Goal: Transaction & Acquisition: Purchase product/service

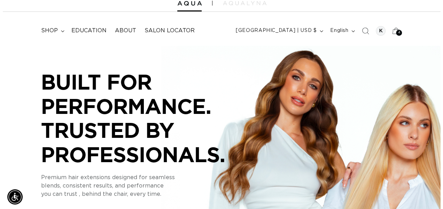
scroll to position [0, 388]
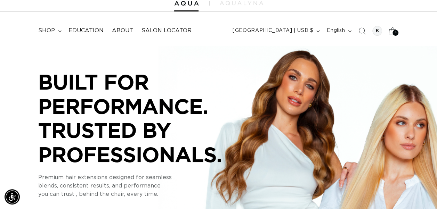
click at [396, 32] on span "4" at bounding box center [396, 33] width 2 height 6
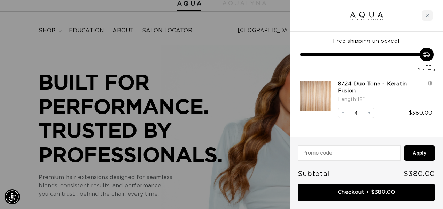
scroll to position [0, 786]
click at [344, 115] on icon "Decrease quantity" at bounding box center [343, 113] width 4 height 4
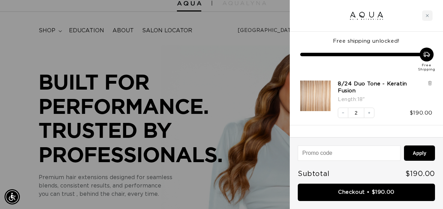
click at [304, 101] on img "8/24 Duo Tone - Keratin Fusion - 18&quot;" at bounding box center [315, 96] width 31 height 31
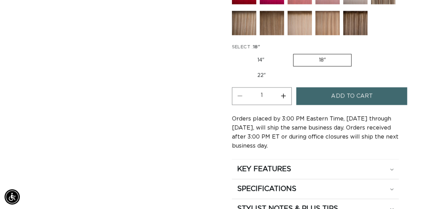
scroll to position [0, 775]
click at [261, 56] on label "14" Variant sold out or unavailable" at bounding box center [261, 60] width 58 height 12
click at [234, 53] on input "14" Variant sold out or unavailable" at bounding box center [234, 53] width 0 height 0
radio input "true"
click at [285, 90] on button "Increase quantity for 8/24 Duo Tone - Keratin Fusion" at bounding box center [284, 96] width 16 height 18
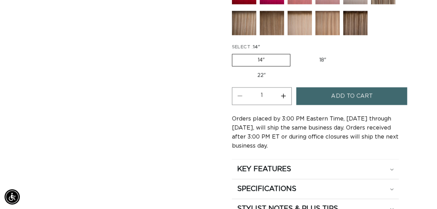
type input "2"
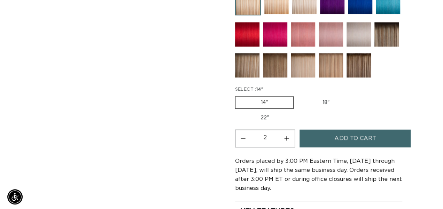
scroll to position [0, 388]
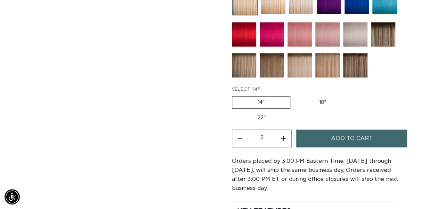
click at [344, 133] on span "Add to cart" at bounding box center [351, 139] width 41 height 18
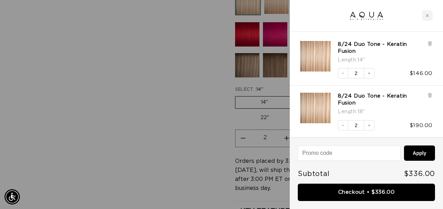
scroll to position [0, 393]
click at [430, 94] on icon at bounding box center [429, 95] width 1 height 3
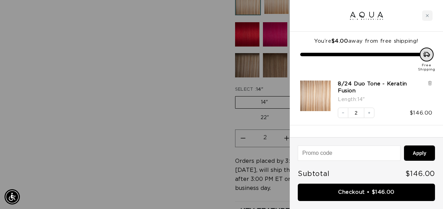
click at [174, 185] on div at bounding box center [221, 104] width 443 height 209
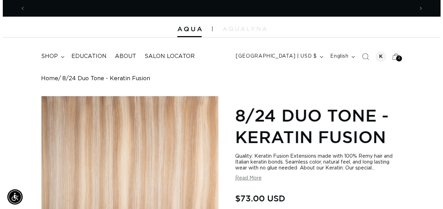
scroll to position [0, 0]
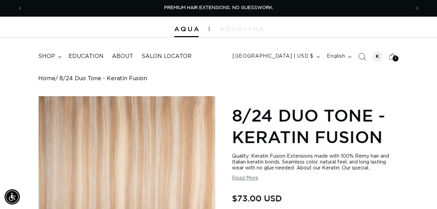
click at [361, 54] on icon "Search" at bounding box center [362, 56] width 7 height 7
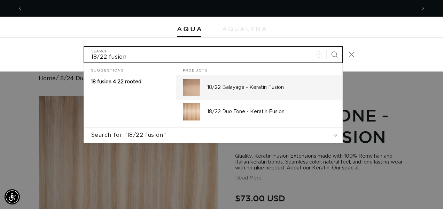
type input "18/22 fusion"
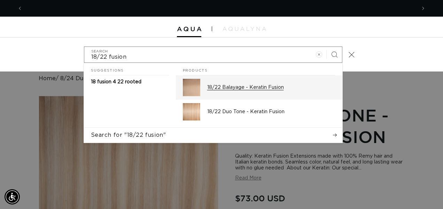
click at [295, 95] on div "18/22 Balayage - Keratin Fusion" at bounding box center [271, 87] width 128 height 17
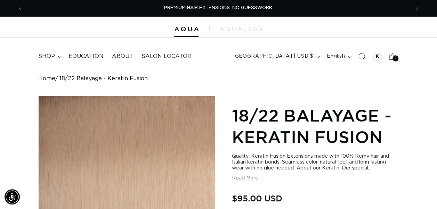
click at [363, 55] on icon "Search" at bounding box center [362, 56] width 7 height 7
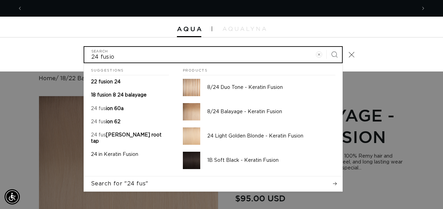
scroll to position [0, 393]
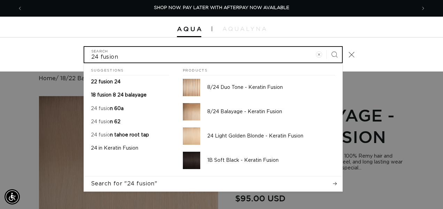
type input "24 fusion"
click at [326, 47] on button "Search" at bounding box center [333, 54] width 15 height 15
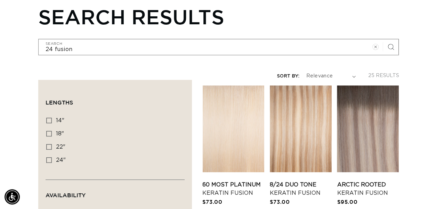
scroll to position [0, 388]
click at [51, 119] on icon at bounding box center [49, 121] width 6 height 6
click at [51, 119] on input "14" 14" (11 products)" at bounding box center [49, 121] width 6 height 6
checkbox input "true"
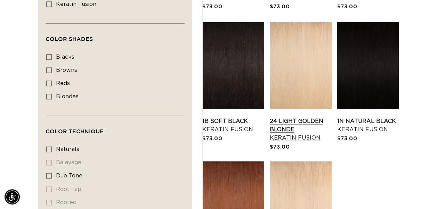
scroll to position [0, 775]
click at [294, 117] on link "24 Light Golden Blonde Keratin Fusion" at bounding box center [301, 129] width 62 height 25
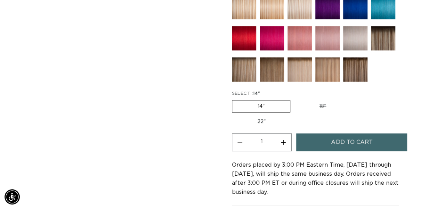
scroll to position [0, 775]
click at [282, 135] on button "Increase quantity for 24 Light Golden Blonde - Keratin Fusion" at bounding box center [284, 143] width 16 height 18
type input "2"
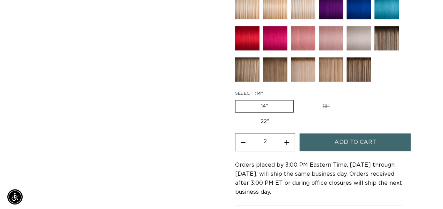
scroll to position [0, 0]
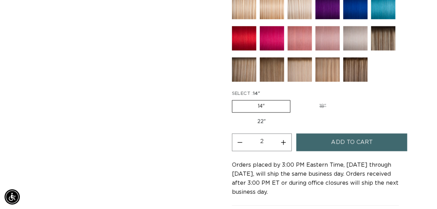
click at [328, 142] on button "Add to cart" at bounding box center [351, 143] width 111 height 18
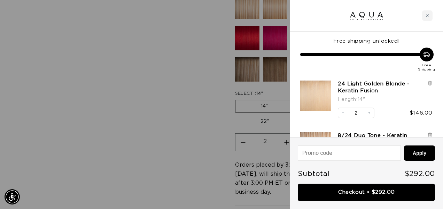
scroll to position [0, 393]
click at [368, 111] on icon "Increase quantity" at bounding box center [369, 113] width 4 height 4
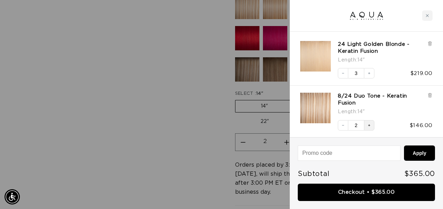
click at [369, 124] on icon "Increase quantity" at bounding box center [369, 126] width 4 height 4
click at [345, 126] on button "Decrease quantity" at bounding box center [342, 125] width 10 height 10
click at [186, 118] on div at bounding box center [221, 104] width 443 height 209
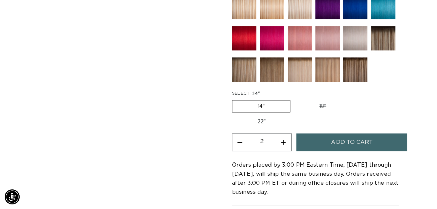
click at [365, 69] on img at bounding box center [355, 69] width 24 height 24
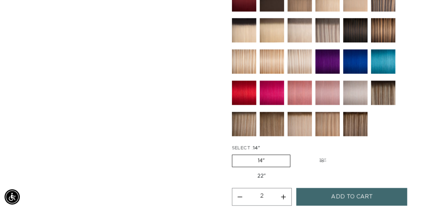
scroll to position [281, 0]
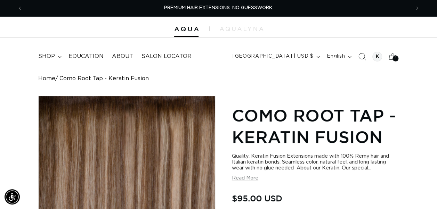
click at [361, 52] on span "Search" at bounding box center [362, 56] width 15 height 15
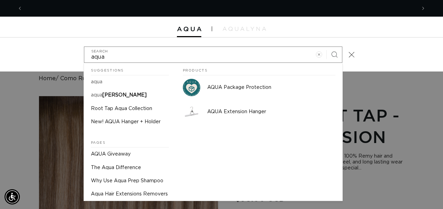
click at [361, 52] on div "aqua Search Suggestions aqua aqua lyna Root Tap Aqua Collection New! AQUA Hange…" at bounding box center [221, 55] width 443 height 34
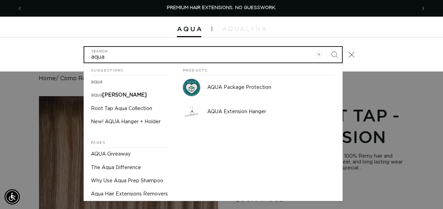
click at [121, 60] on input "aqua" at bounding box center [212, 55] width 257 height 16
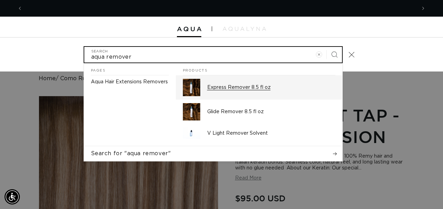
scroll to position [0, 786]
type input "aqua remover"
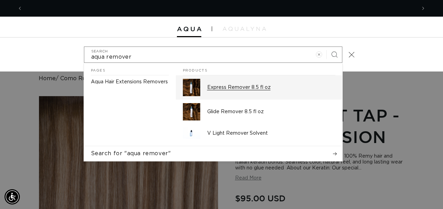
click at [188, 85] on img "Search" at bounding box center [191, 87] width 17 height 17
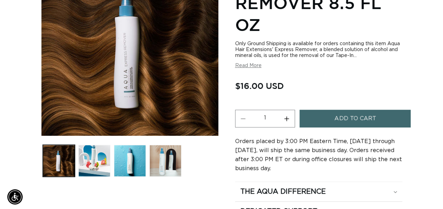
scroll to position [0, 388]
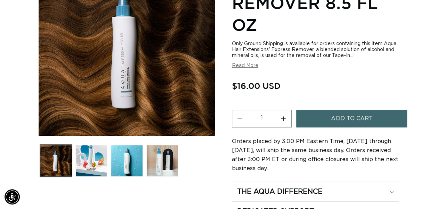
click at [342, 117] on span "Add to cart" at bounding box center [351, 119] width 41 height 18
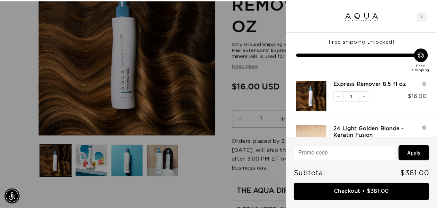
scroll to position [0, 393]
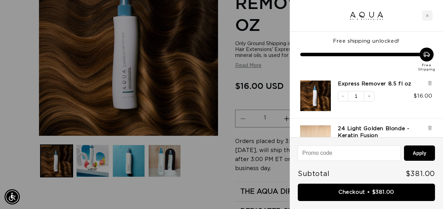
drag, startPoint x: 229, startPoint y: 101, endPoint x: 214, endPoint y: 166, distance: 67.0
click at [214, 166] on div at bounding box center [221, 104] width 443 height 209
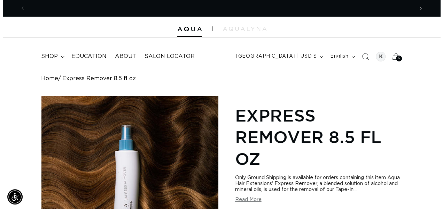
scroll to position [0, 0]
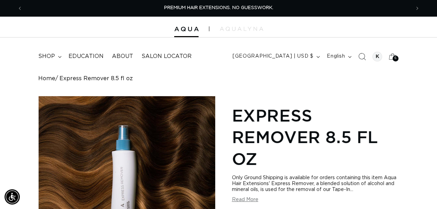
click at [362, 56] on icon "Search" at bounding box center [362, 56] width 7 height 7
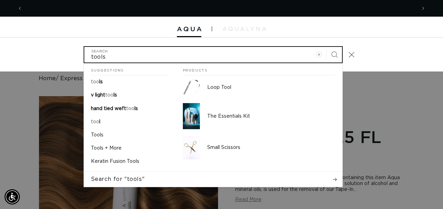
scroll to position [0, 786]
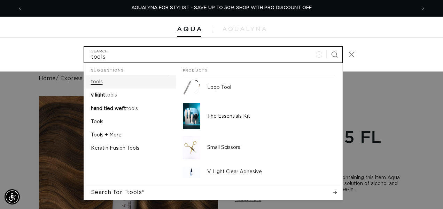
type input "tools"
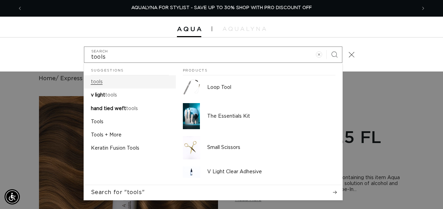
click at [106, 78] on link "tools" at bounding box center [130, 81] width 92 height 13
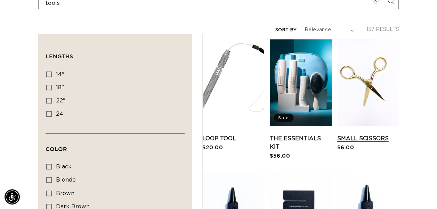
scroll to position [0, 775]
click at [355, 135] on link "Small Scissors" at bounding box center [368, 139] width 62 height 8
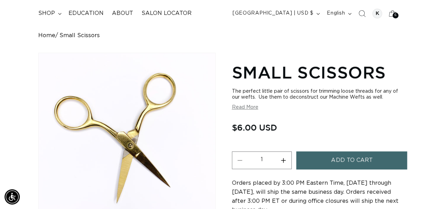
click at [344, 165] on span "Add to cart" at bounding box center [351, 161] width 41 height 18
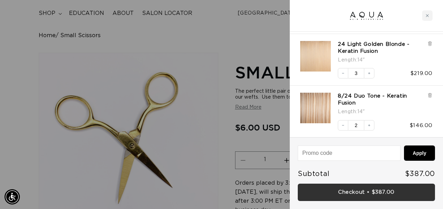
scroll to position [0, 393]
click at [371, 190] on link "Checkout • $387.00" at bounding box center [365, 193] width 137 height 18
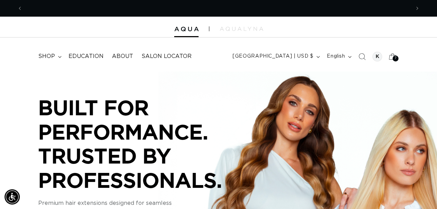
scroll to position [0, 775]
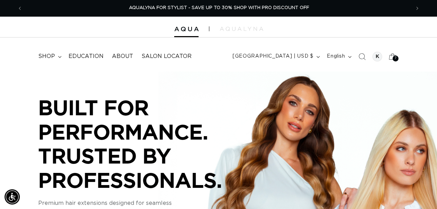
click at [335, 102] on div "BUILT FOR PERFORMANCE. TRUSTED BY PROFESSIONALS. BUILT FOR PERFORMANCE. TRUSTED…" at bounding box center [218, 174] width 437 height 206
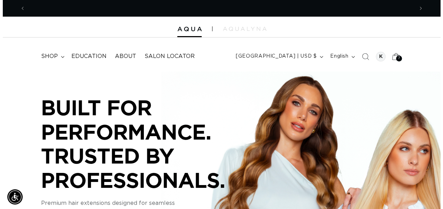
scroll to position [0, 0]
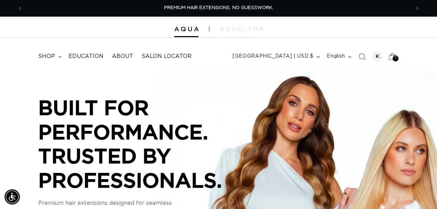
click at [395, 54] on icon at bounding box center [393, 56] width 16 height 16
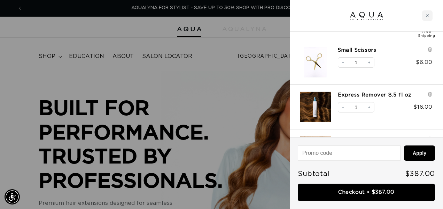
scroll to position [33, 0]
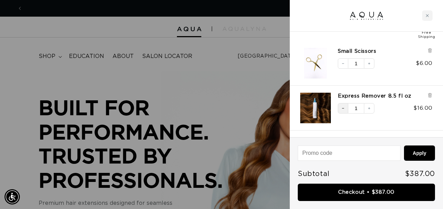
click at [341, 108] on icon "Decrease quantity" at bounding box center [343, 108] width 4 height 4
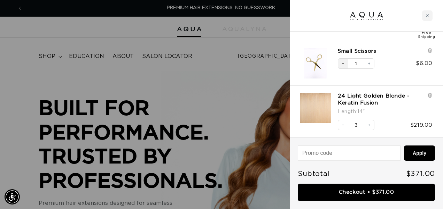
click at [344, 64] on icon "Decrease quantity" at bounding box center [343, 64] width 4 height 4
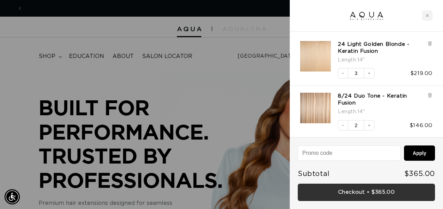
scroll to position [0, 786]
click at [374, 197] on link "Checkout • $365.00" at bounding box center [365, 193] width 137 height 18
